Goal: Information Seeking & Learning: Learn about a topic

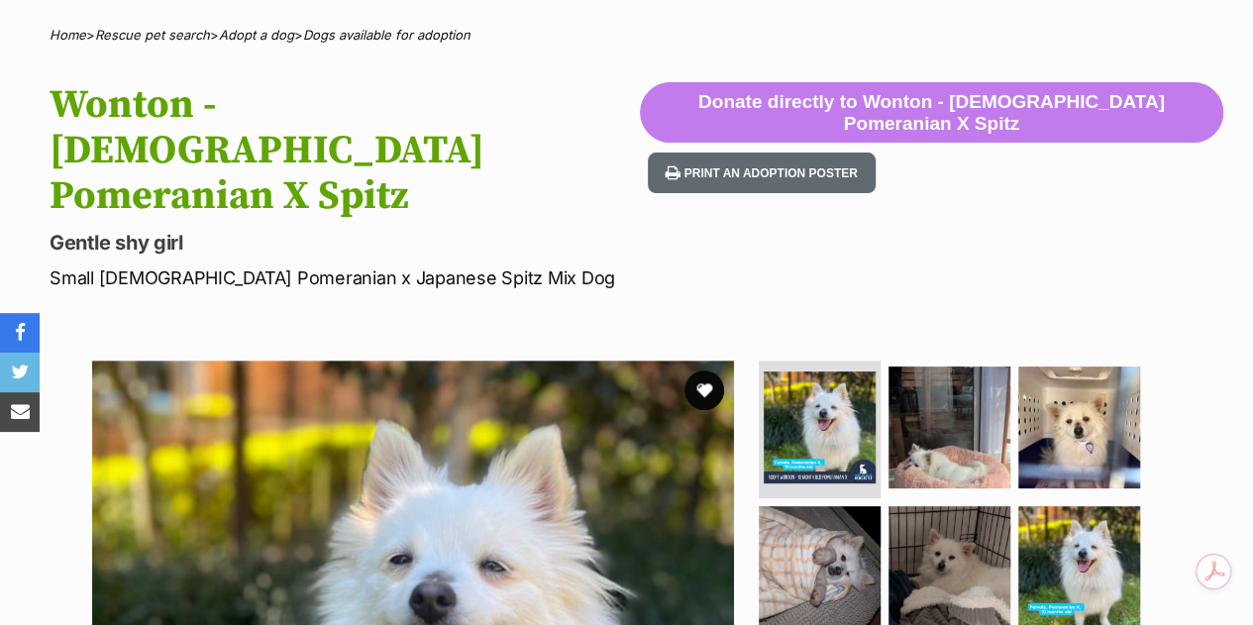
scroll to position [297, 0]
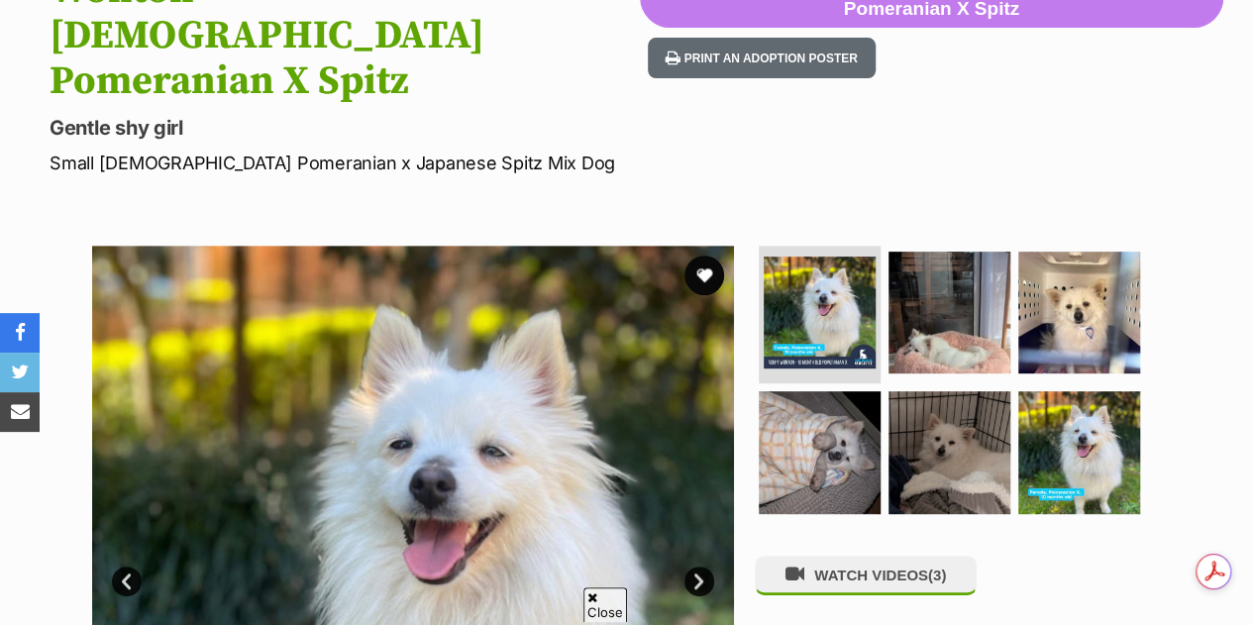
click at [970, 253] on img at bounding box center [949, 313] width 122 height 122
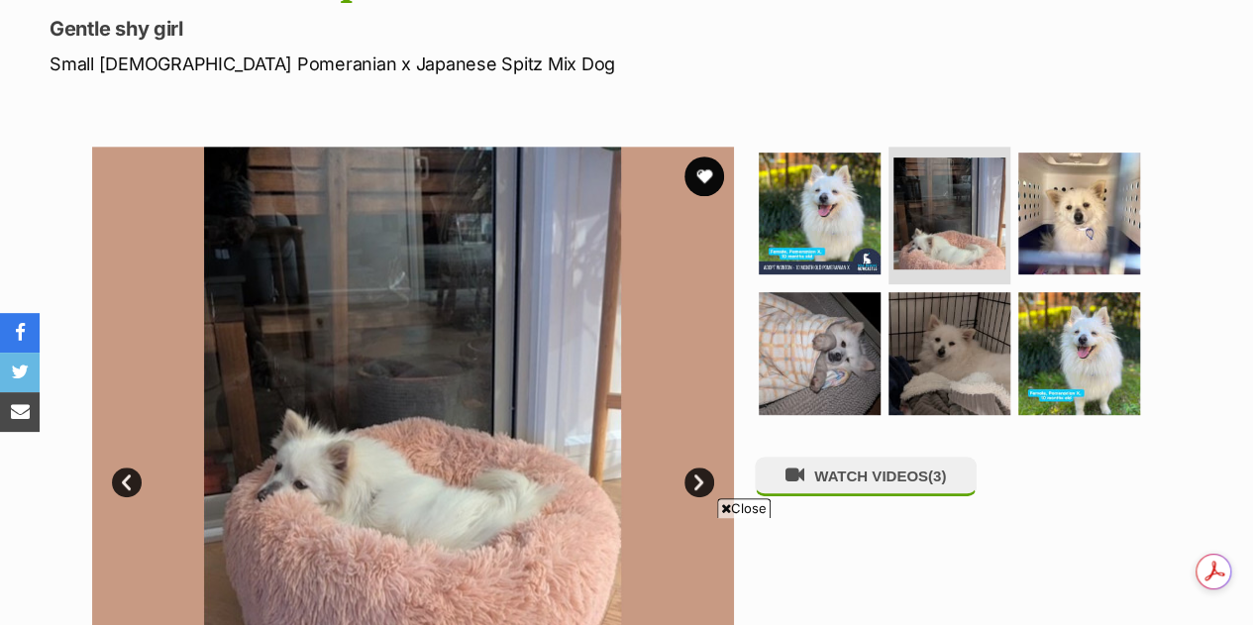
scroll to position [0, 0]
click at [957, 292] on img at bounding box center [949, 353] width 122 height 122
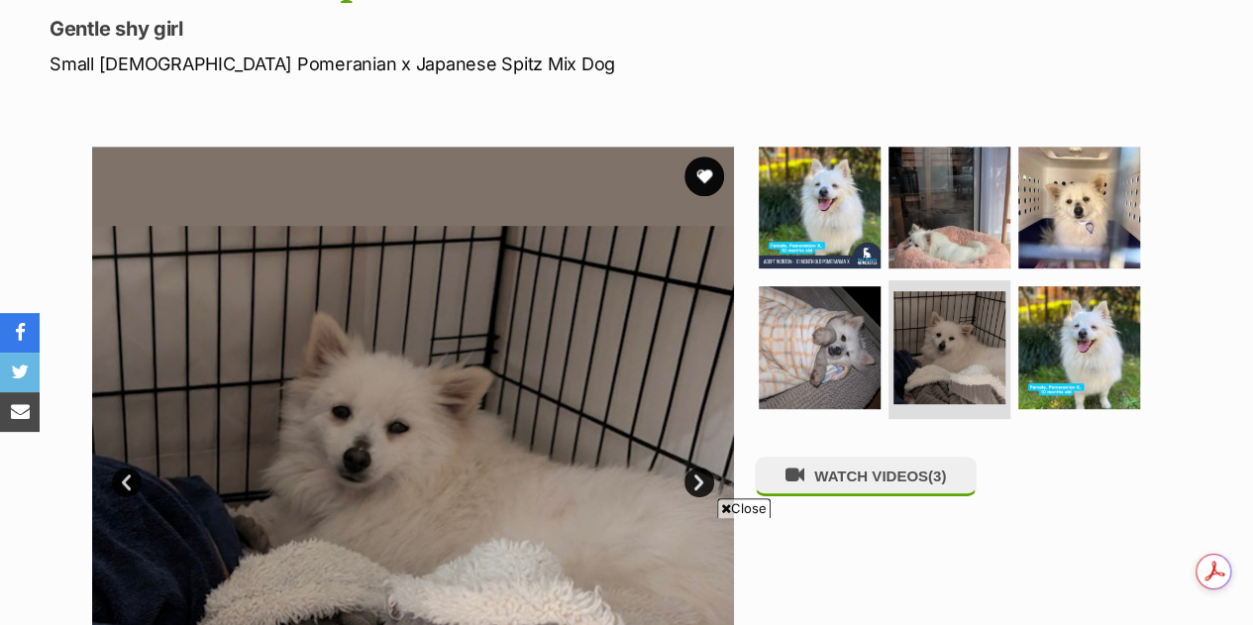
click at [794, 286] on img at bounding box center [820, 347] width 122 height 122
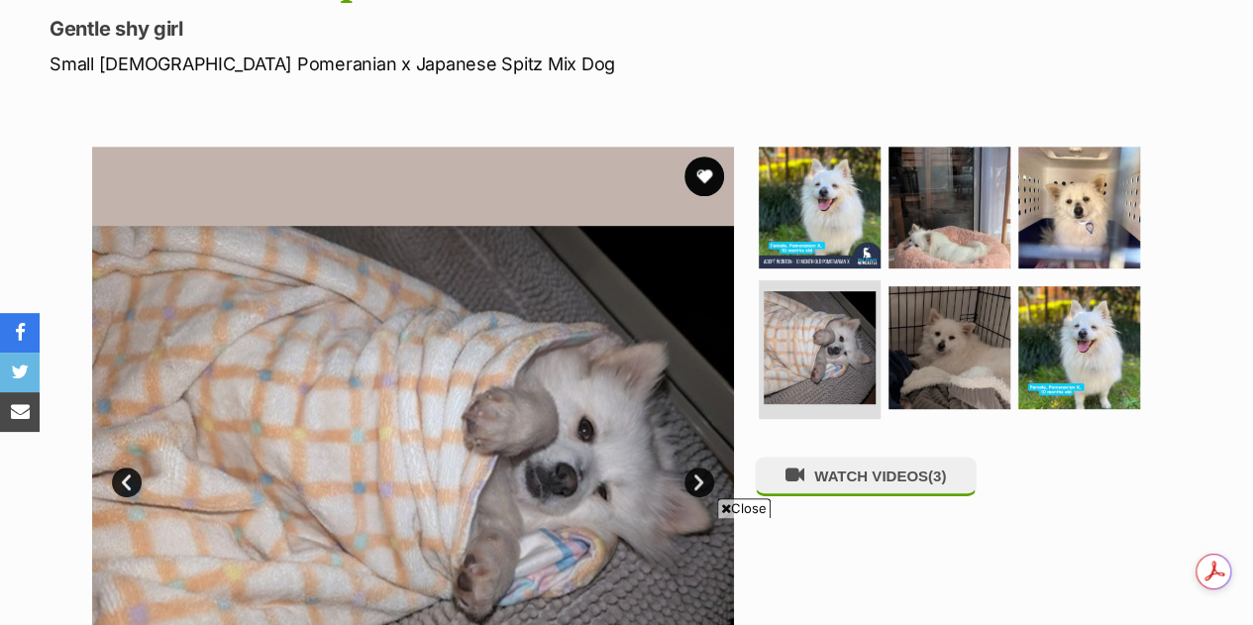
click at [1075, 147] on img at bounding box center [1079, 208] width 122 height 122
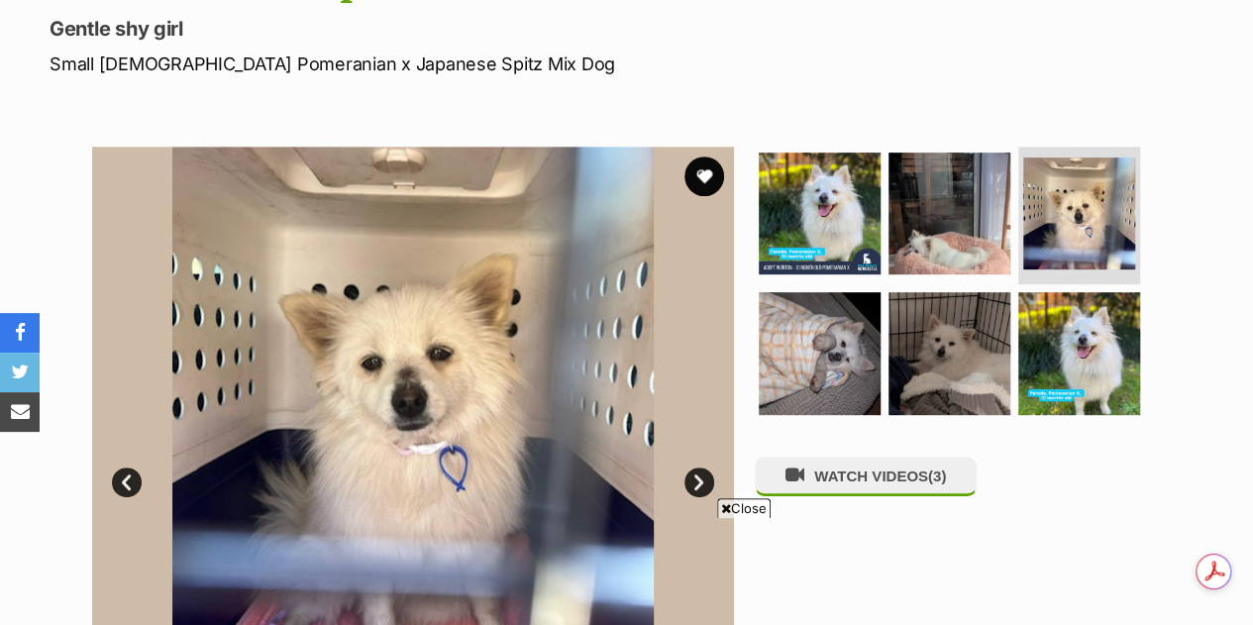
click at [1081, 292] on img at bounding box center [1079, 353] width 122 height 122
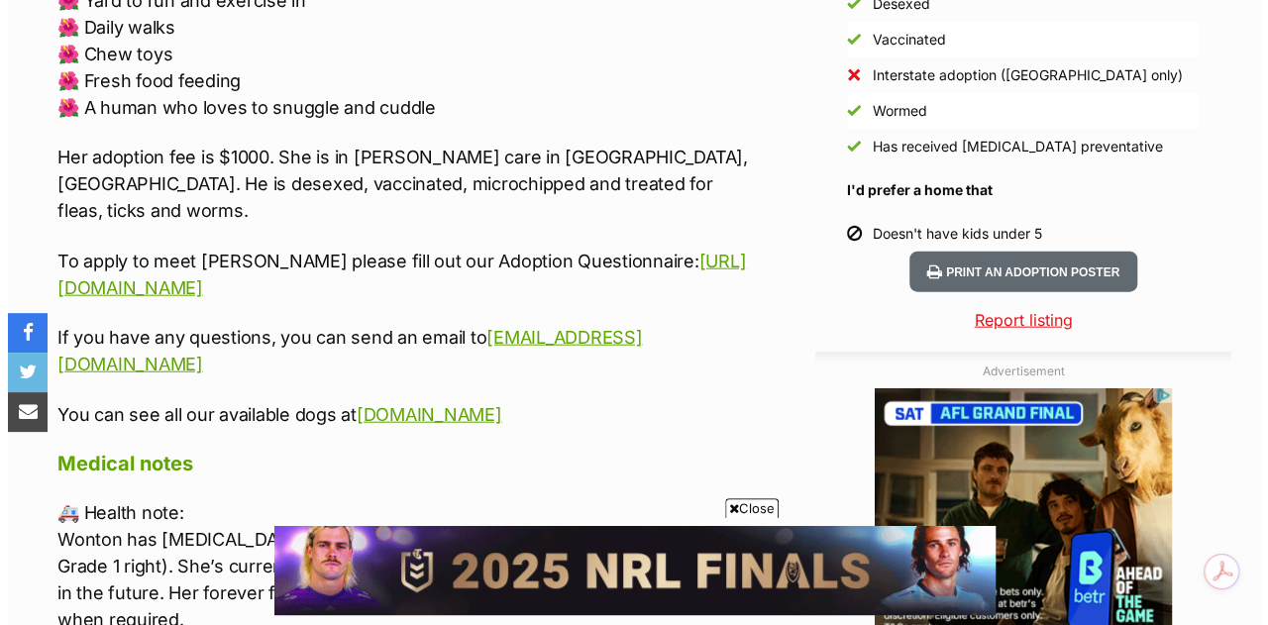
scroll to position [2377, 0]
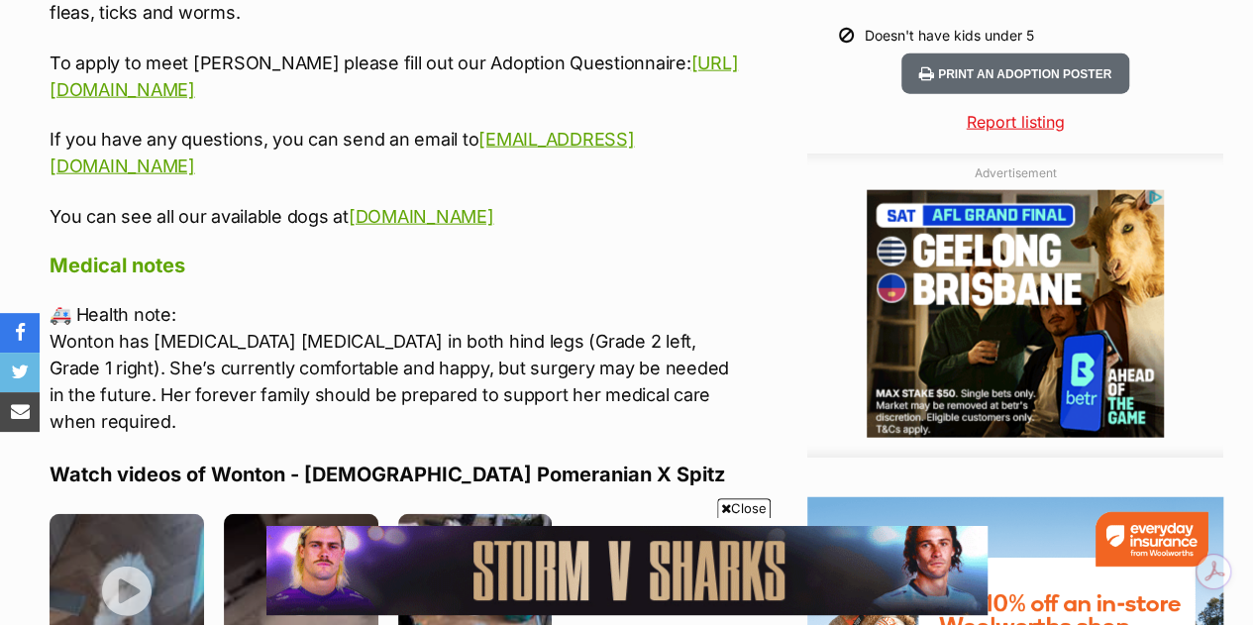
click at [133, 514] on img at bounding box center [127, 591] width 154 height 154
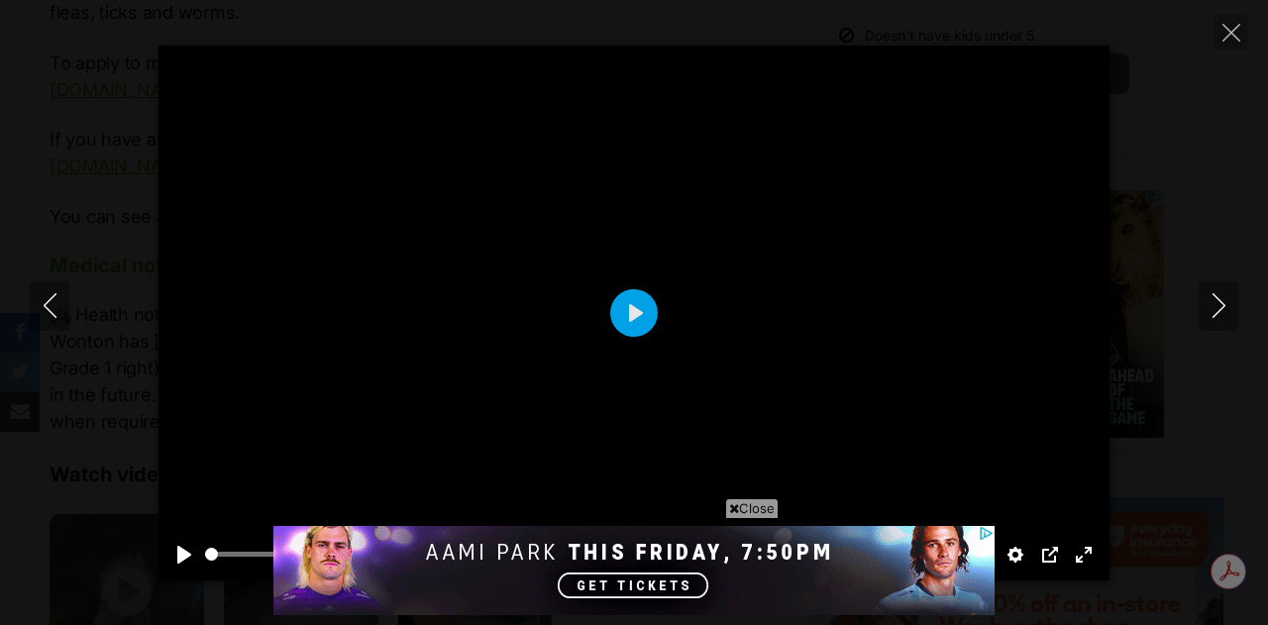
scroll to position [0, 0]
type input "100"
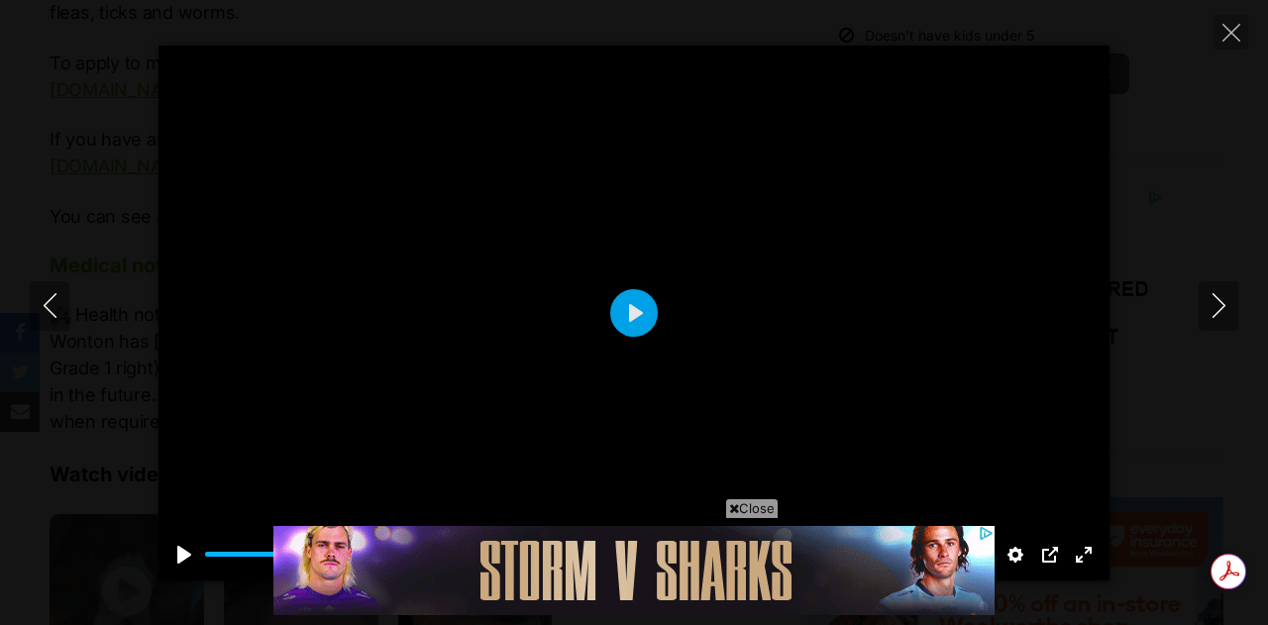
click at [1232, 29] on icon "Close" at bounding box center [1231, 33] width 18 height 18
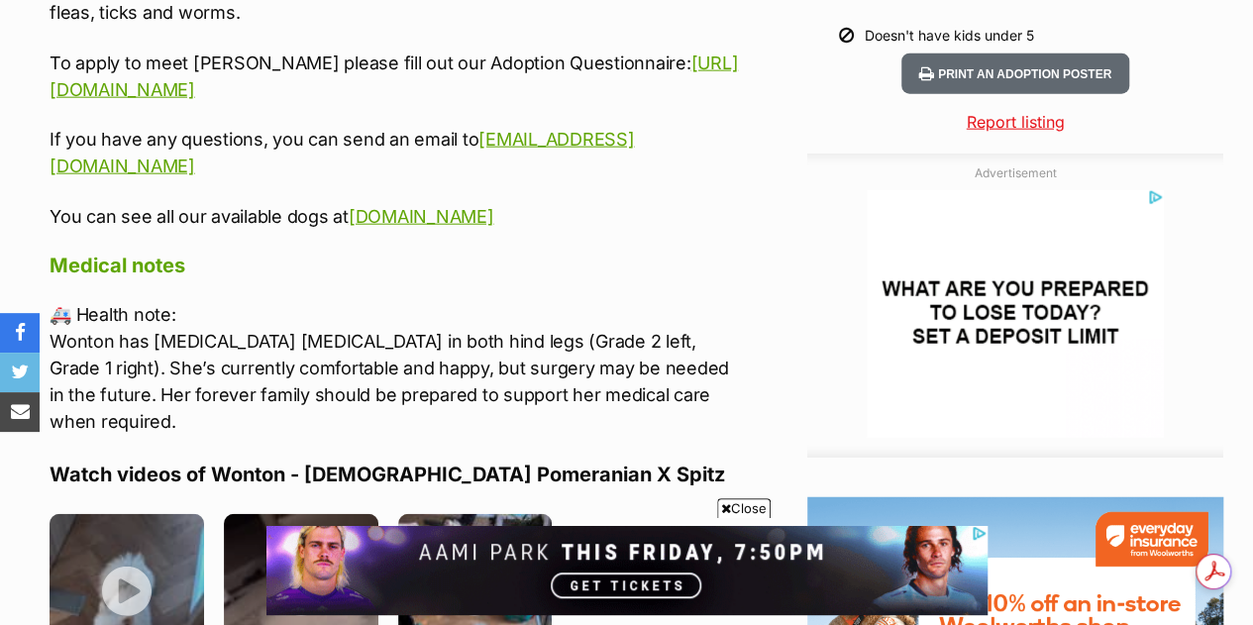
click at [309, 514] on img at bounding box center [301, 591] width 154 height 154
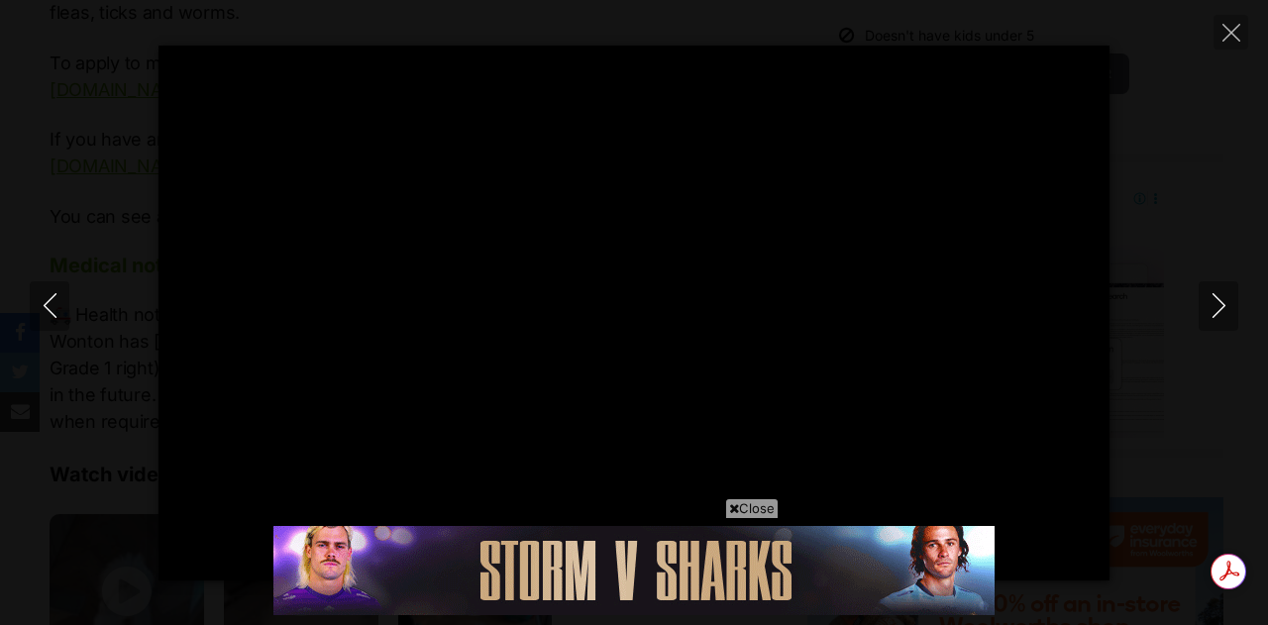
click at [1238, 33] on icon "Close" at bounding box center [1231, 33] width 18 height 18
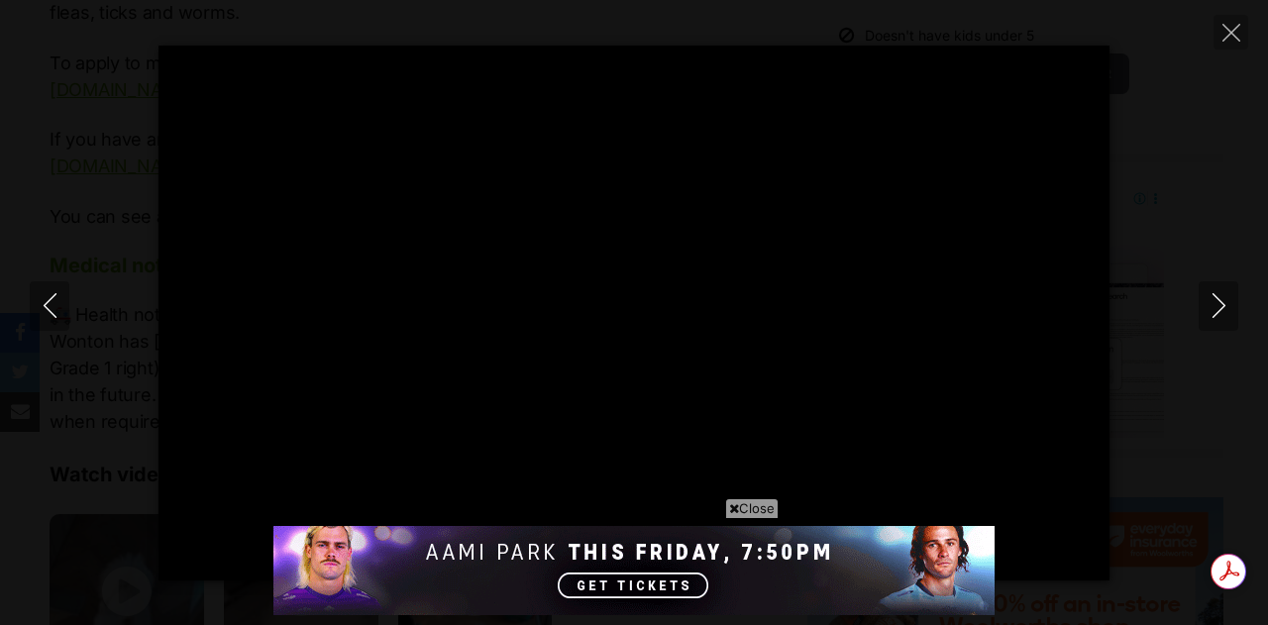
type input "67.25"
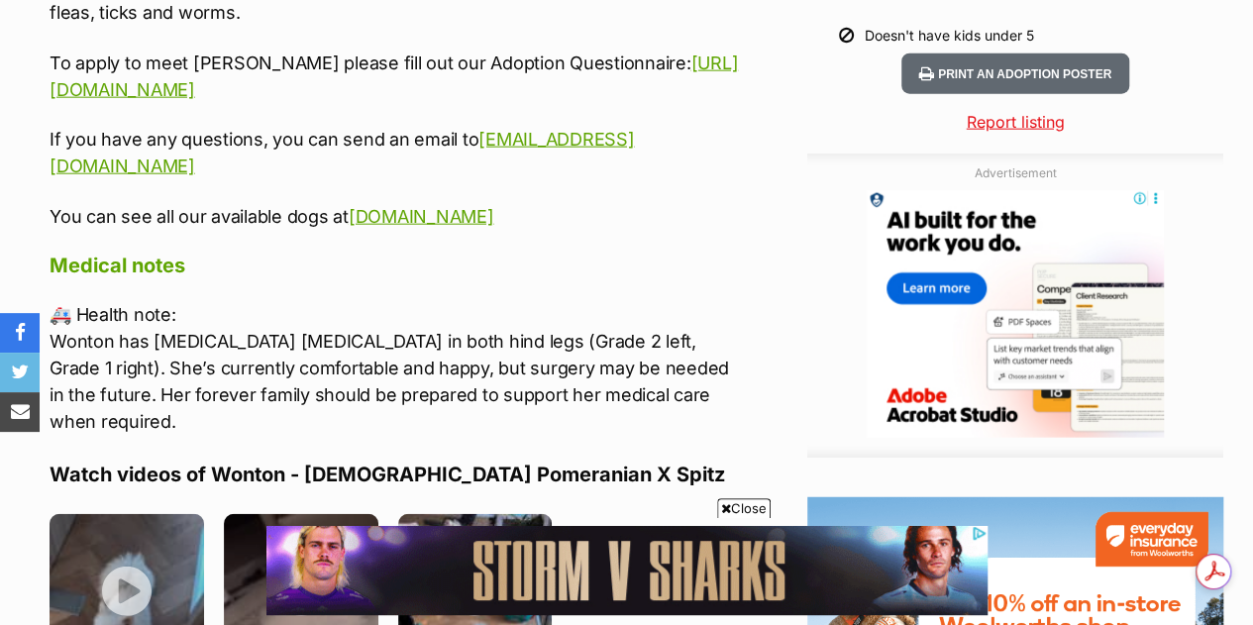
click at [489, 514] on img at bounding box center [475, 591] width 154 height 154
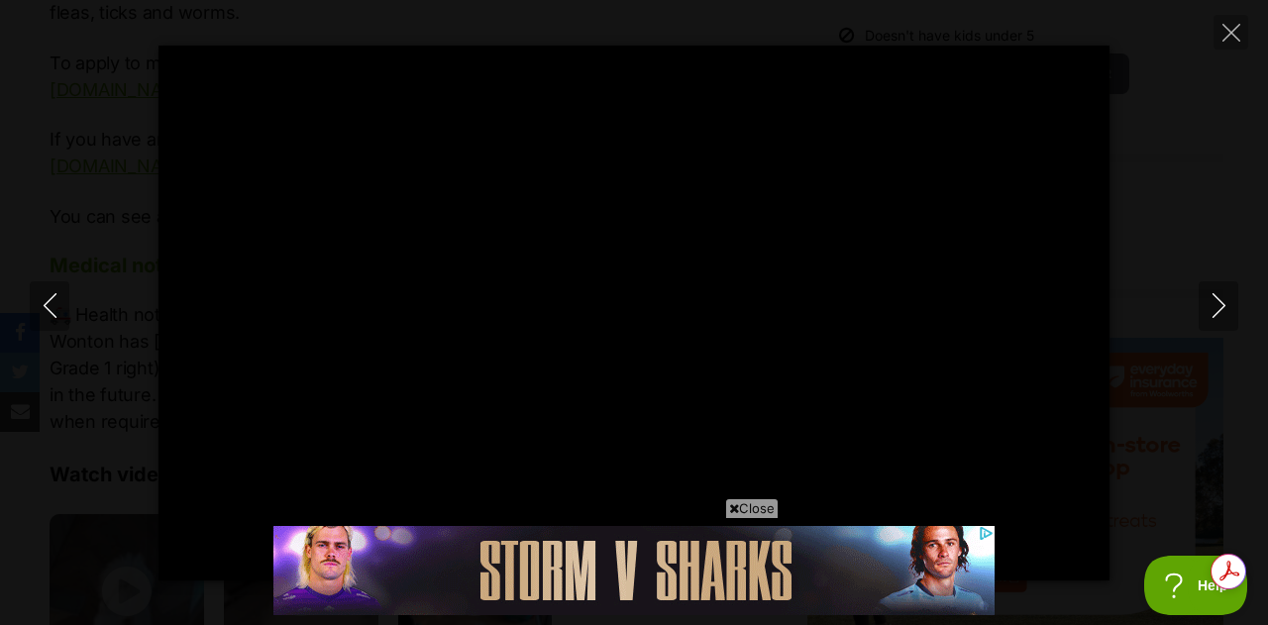
click at [1226, 33] on icon "Close" at bounding box center [1231, 33] width 18 height 18
type input "79.16"
